Goal: Task Accomplishment & Management: Complete application form

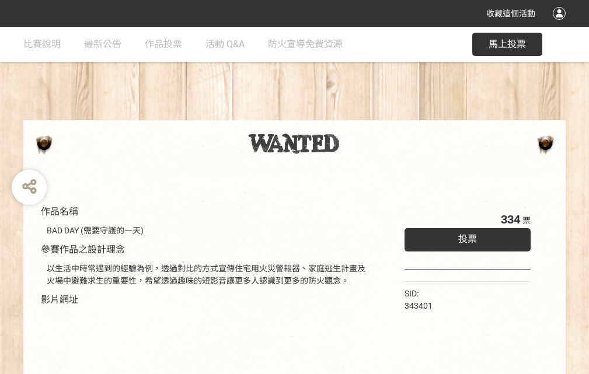
click at [561, 25] on div "收藏這個活動" at bounding box center [294, 13] width 589 height 27
click at [365, 115] on div "作品名稱 BAD DAY (需要守護的一天) 參賽作品之設計理念 以生活中時常遇到的經驗為例，透過對比的方式宣傳住宅用火災警報器、家庭逃生計畫及火場中避難求生…" at bounding box center [294, 272] width 589 height 491
click at [465, 236] on span "投票" at bounding box center [467, 239] width 19 height 11
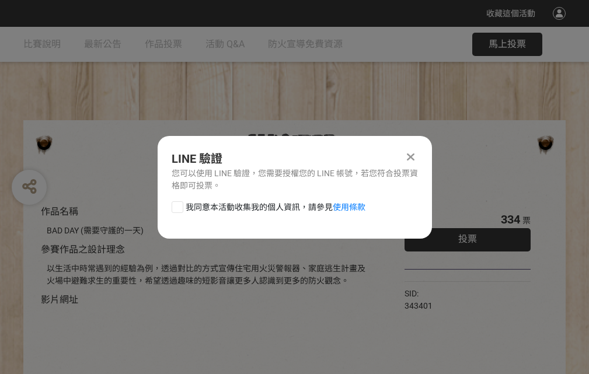
click at [176, 205] on div at bounding box center [178, 207] width 12 height 12
checkbox input "true"
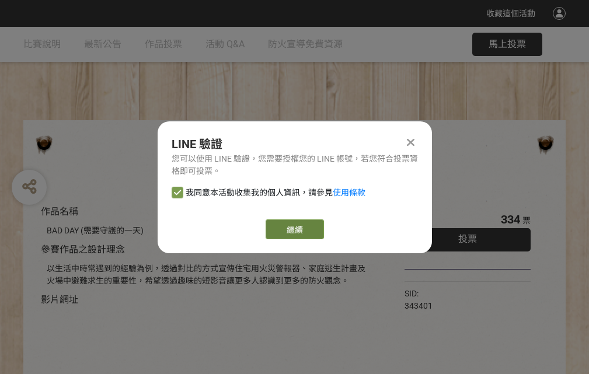
click at [294, 229] on link "繼續" at bounding box center [295, 230] width 58 height 20
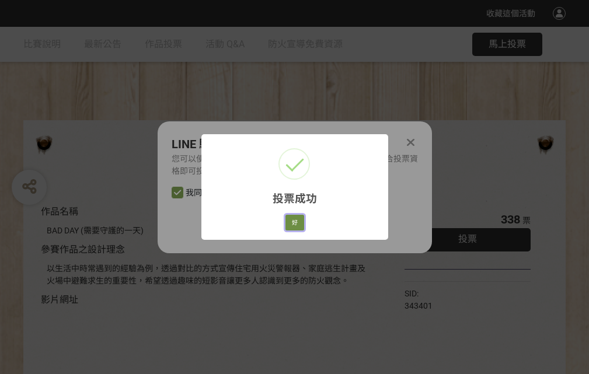
click at [291, 221] on button "好" at bounding box center [295, 223] width 19 height 16
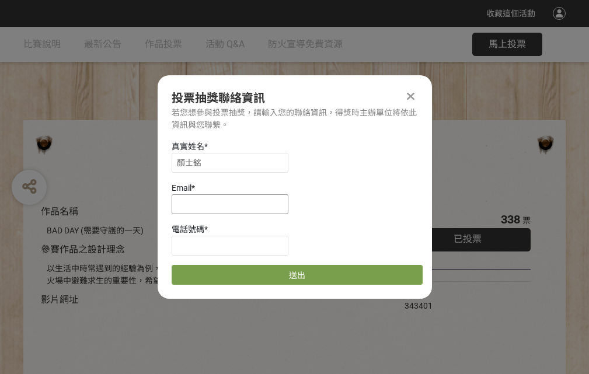
click at [234, 204] on input at bounding box center [230, 204] width 117 height 20
type input "[EMAIL_ADDRESS][DOMAIN_NAME]"
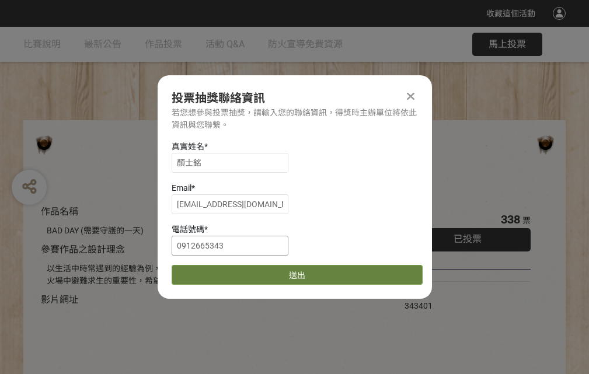
type input "0912665343"
click at [205, 271] on button "送出" at bounding box center [297, 275] width 251 height 20
